Goal: Transaction & Acquisition: Obtain resource

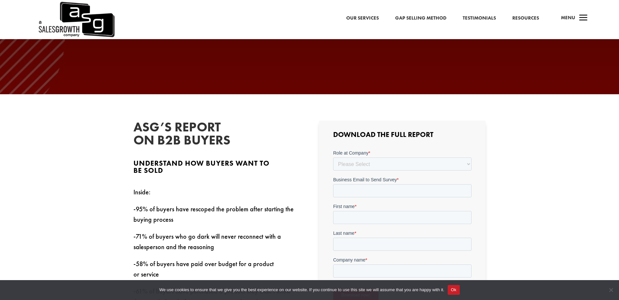
scroll to position [163, 0]
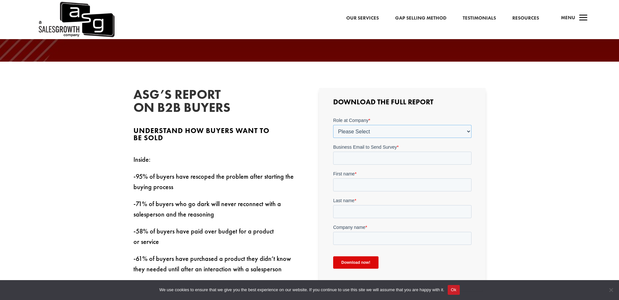
click at [356, 126] on select "Please Select C-Level (CRO, CSO, etc) Senior Leadership (VP of Sales, VP of Ena…" at bounding box center [402, 131] width 138 height 13
select select "Director/Manager (Sales Director, Regional Sales Manager, etc)"
click at [333, 125] on select "Please Select C-Level (CRO, CSO, etc) Senior Leadership (VP of Sales, VP of Ena…" at bounding box center [402, 131] width 138 height 13
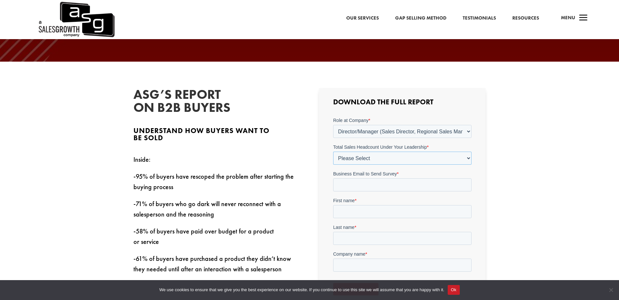
click at [352, 156] on select "Please Select Just Me 1-9 [PHONE_NUMBER] [PHONE_NUMBER]+" at bounding box center [402, 158] width 138 height 13
select select "10-19"
click at [333, 152] on select "Please Select Just Me 1-9 [PHONE_NUMBER] [PHONE_NUMBER]+" at bounding box center [402, 158] width 138 height 13
click at [350, 186] on input "Business Email to Send Survey *" at bounding box center [402, 185] width 138 height 13
type input "[EMAIL_ADDRESS][PERSON_NAME][DOMAIN_NAME]"
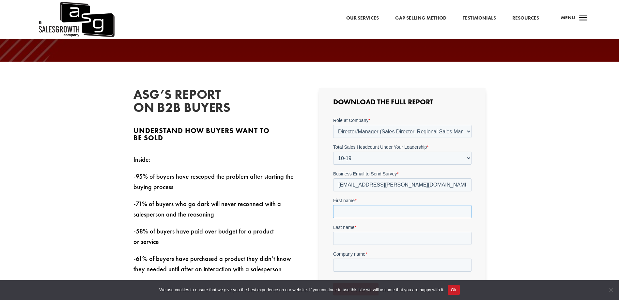
type input "Cassie"
type input "[PERSON_NAME]"
type input "Kantar Profiles"
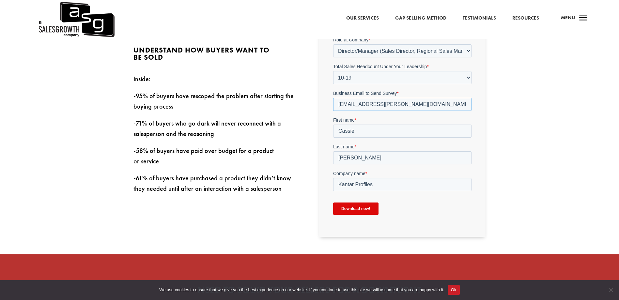
scroll to position [261, 0]
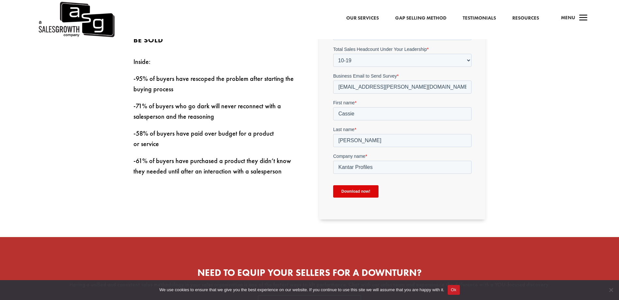
click at [355, 194] on input "Download now!" at bounding box center [355, 191] width 45 height 12
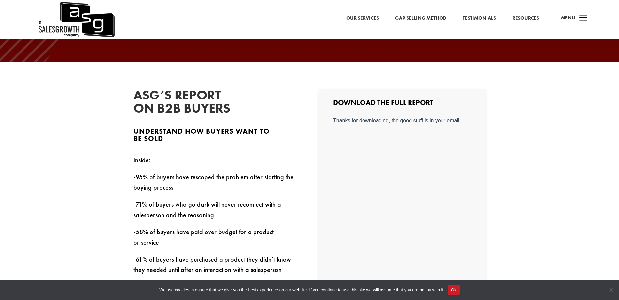
scroll to position [163, 0]
